Goal: Transaction & Acquisition: Purchase product/service

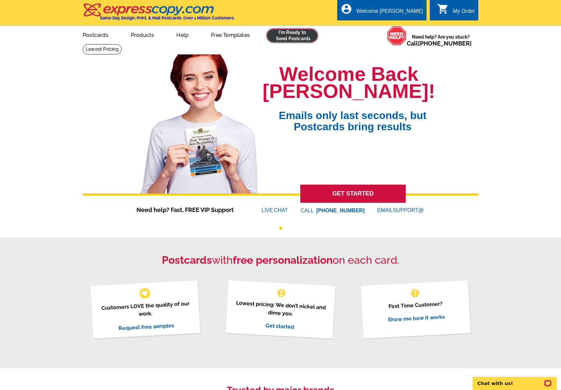
click at [301, 37] on link at bounding box center [292, 35] width 50 height 13
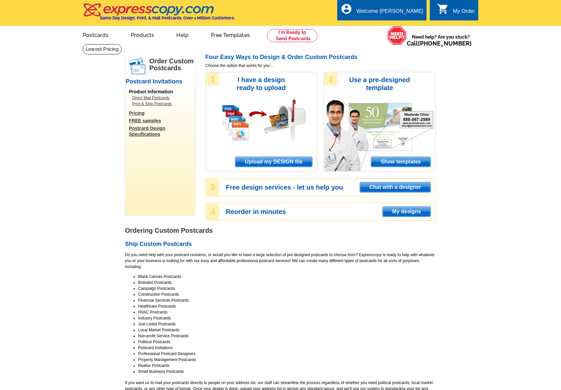
click at [290, 160] on span "Upload my DESIGN file" at bounding box center [273, 162] width 77 height 10
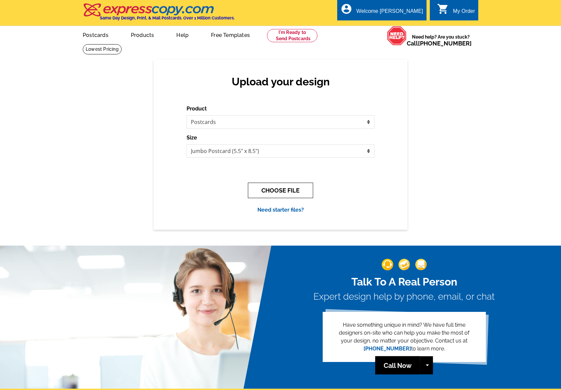
click at [284, 188] on button "CHOOSE FILE" at bounding box center [280, 190] width 65 height 15
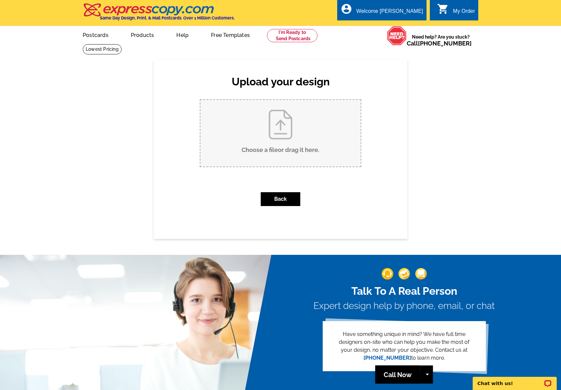
click at [281, 130] on input "Choose a file or drag it here ." at bounding box center [280, 133] width 160 height 67
type input "C:\fakepath\Postcard_Victor Ahdieh_Merry Oaks_MO Fest Event_Outlined.pdf"
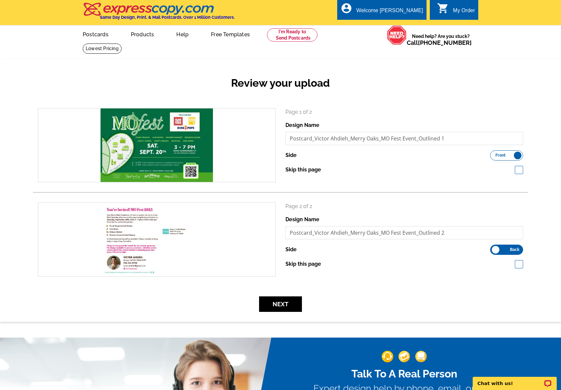
scroll to position [1, 0]
click at [285, 300] on button "Next" at bounding box center [280, 303] width 43 height 15
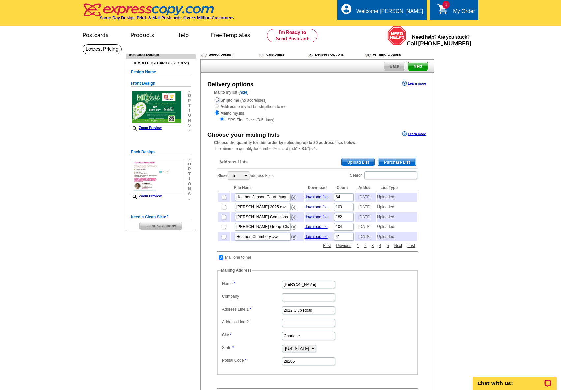
click at [216, 100] on input "radio" at bounding box center [217, 99] width 4 height 4
radio input "true"
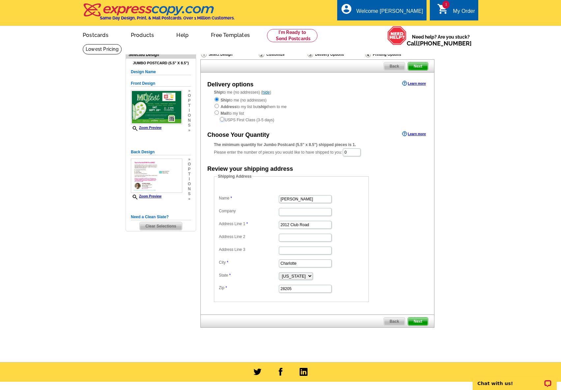
click at [222, 119] on input "radio" at bounding box center [222, 119] width 4 height 4
radio input "true"
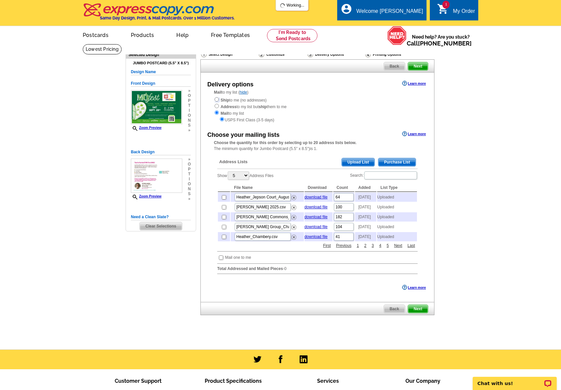
drag, startPoint x: 216, startPoint y: 100, endPoint x: 289, endPoint y: 105, distance: 73.0
click at [216, 100] on input "radio" at bounding box center [217, 99] width 4 height 4
radio input "true"
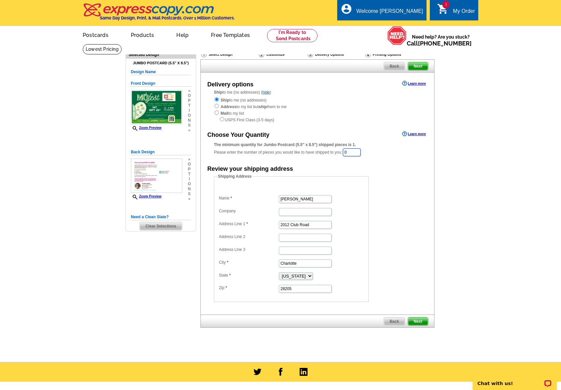
drag, startPoint x: 348, startPoint y: 153, endPoint x: 342, endPoint y: 153, distance: 6.3
click at [342, 153] on div "The minimum quantity for Jumbo Postcard (5.5" x 8.5") shipped pieces is 1. Plea…" at bounding box center [317, 149] width 207 height 15
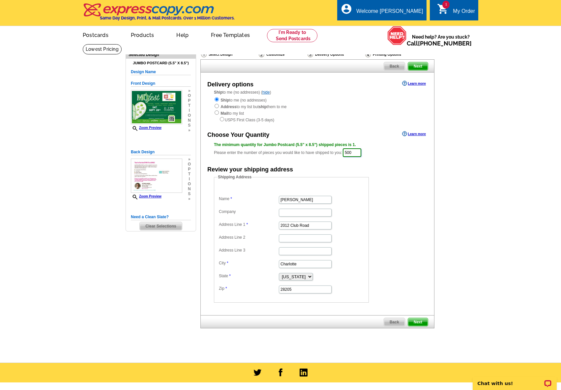
type input "500"
click at [376, 178] on dd "Shipping Address Name Julie Tambussi Company Address Line 1 2012 Club Road Addr…" at bounding box center [301, 238] width 175 height 129
drag, startPoint x: 310, startPoint y: 199, endPoint x: 273, endPoint y: 199, distance: 37.2
click at [263, 197] on dl "Name Julie Tambussi Company Address Line 1 2012 Club Road Address Line 2 Addres…" at bounding box center [291, 240] width 148 height 108
drag, startPoint x: 310, startPoint y: 226, endPoint x: 268, endPoint y: 223, distance: 42.9
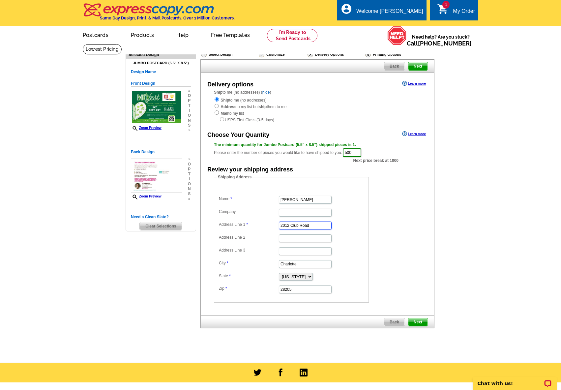
click at [268, 223] on dl "Name Julie Tambussi Company Address Line 1 2012 Club Road Address Line 2 Addres…" at bounding box center [291, 240] width 148 height 108
type input "1920 E 7th Street"
click at [293, 288] on input "28205" at bounding box center [305, 289] width 53 height 8
type input "28204"
click at [419, 320] on span "Next" at bounding box center [418, 322] width 20 height 8
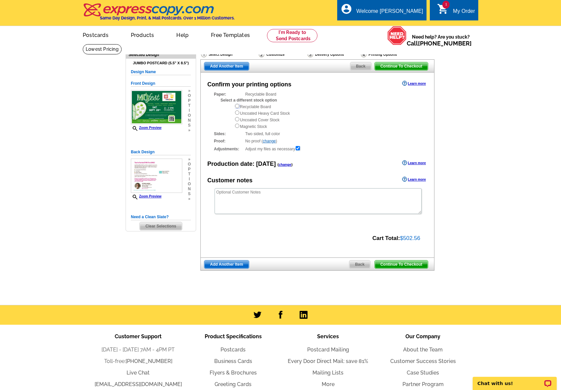
click at [237, 106] on input "radio" at bounding box center [237, 106] width 4 height 4
radio input "true"
drag, startPoint x: 406, startPoint y: 265, endPoint x: 409, endPoint y: 243, distance: 22.9
click at [406, 265] on span "Continue To Checkout" at bounding box center [401, 264] width 53 height 8
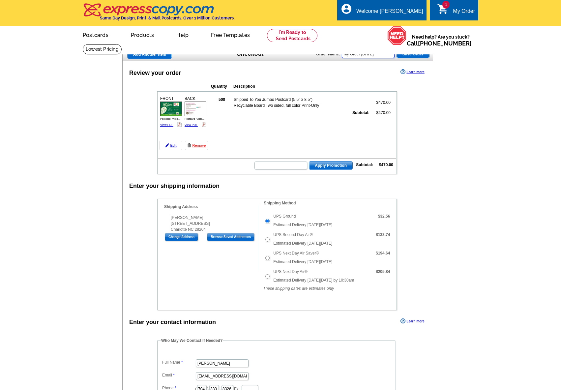
click at [336, 51] on div "Order Name: My Order [DATE] Save Order" at bounding box center [372, 53] width 113 height 11
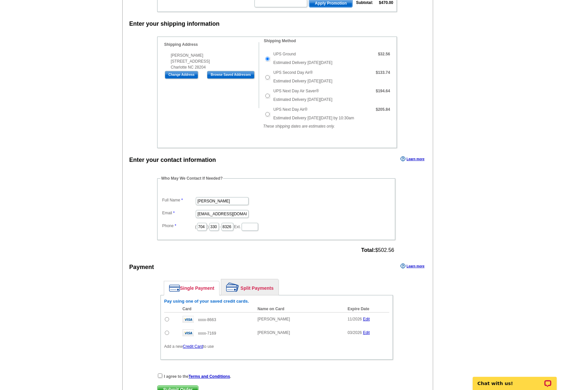
scroll to position [169, 0]
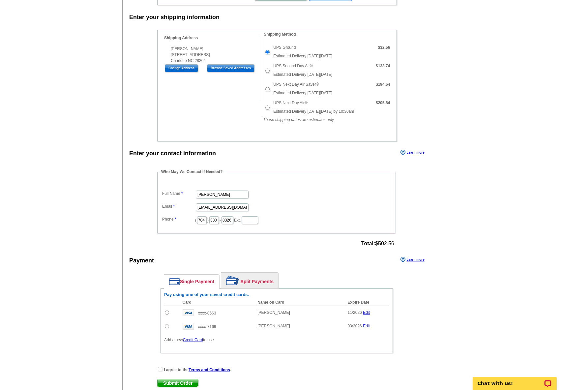
drag, startPoint x: 166, startPoint y: 311, endPoint x: 185, endPoint y: 305, distance: 20.0
click at [166, 311] on input "radio" at bounding box center [167, 312] width 4 height 4
radio input "true"
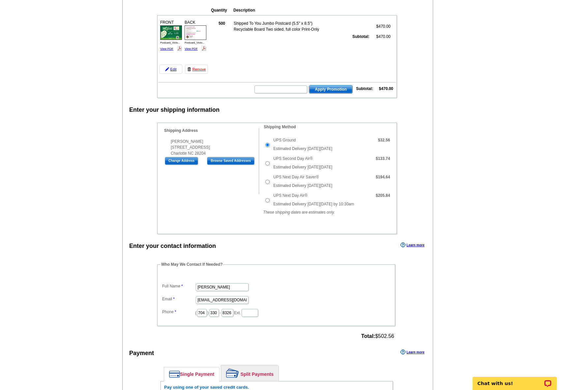
scroll to position [0, 0]
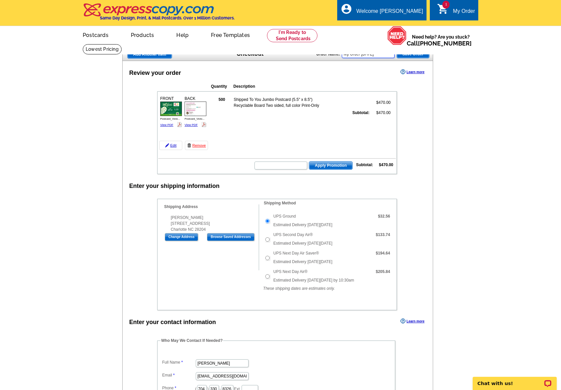
drag, startPoint x: 392, startPoint y: 54, endPoint x: 315, endPoint y: 51, distance: 76.5
click at [315, 51] on div "Add Another Item Checkout Order Name: My Order [DATE] Save Order" at bounding box center [277, 54] width 311 height 13
click at [379, 54] on input "Postcards_Victor Ahdieh_Merry Oaks Fest_Augsut 2025" at bounding box center [368, 54] width 53 height 8
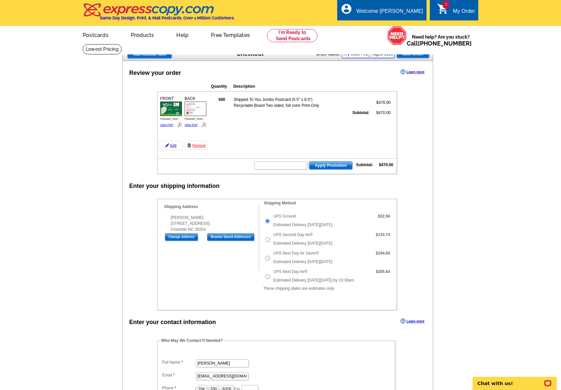
type input "Postcards_Victor Ahdieh_Merry Oaks Fest_August 2025"
click at [407, 57] on span "Save Order" at bounding box center [413, 54] width 32 height 8
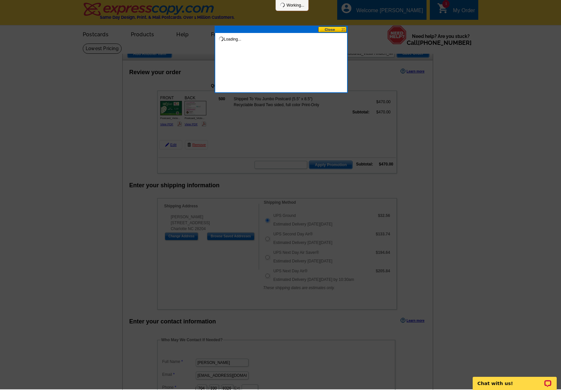
scroll to position [6, 0]
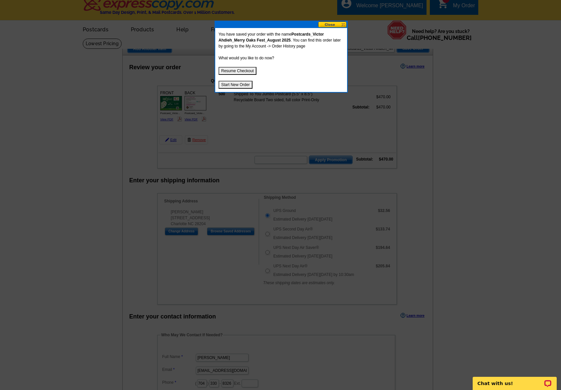
click at [231, 70] on button "Resume Checkout" at bounding box center [238, 71] width 38 height 8
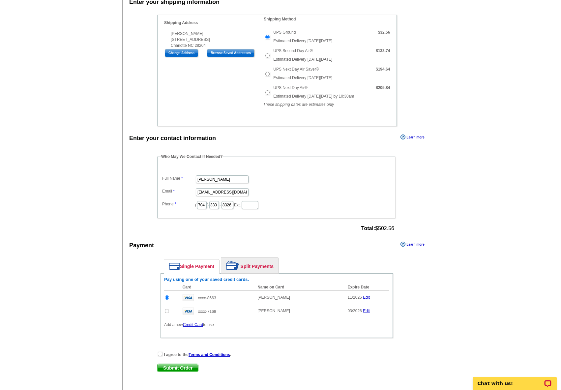
scroll to position [247, 0]
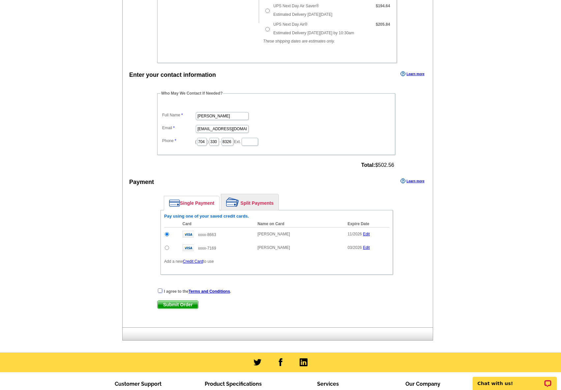
click at [161, 292] on input "checkbox" at bounding box center [160, 290] width 4 height 4
checkbox input "true"
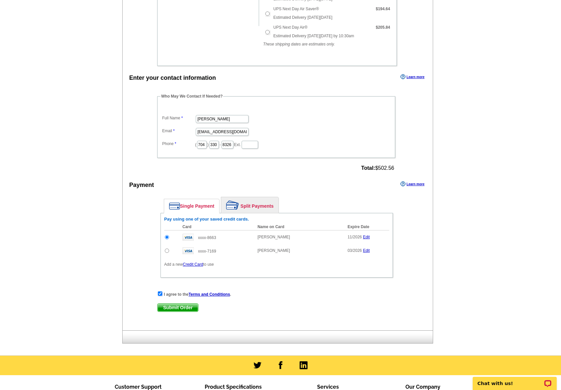
scroll to position [260, 0]
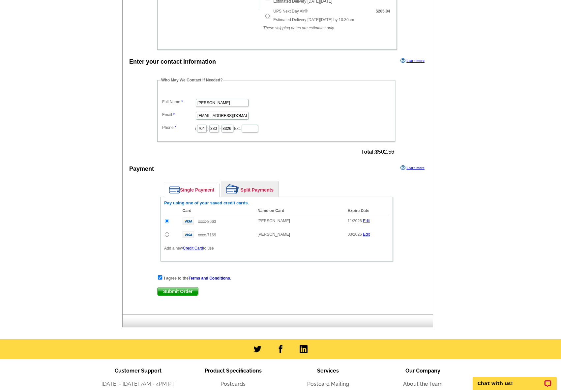
click at [185, 290] on span "Submit Order" at bounding box center [178, 291] width 41 height 8
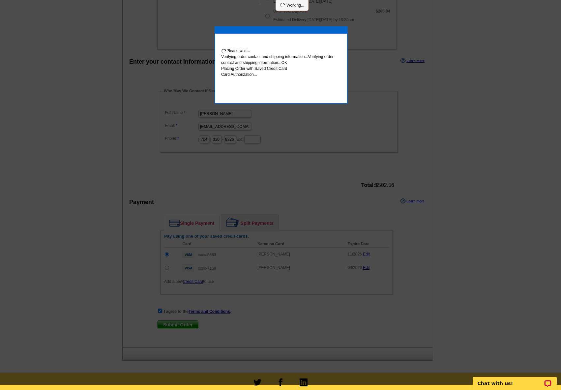
scroll to position [255, 0]
